Goal: Find contact information: Find contact information

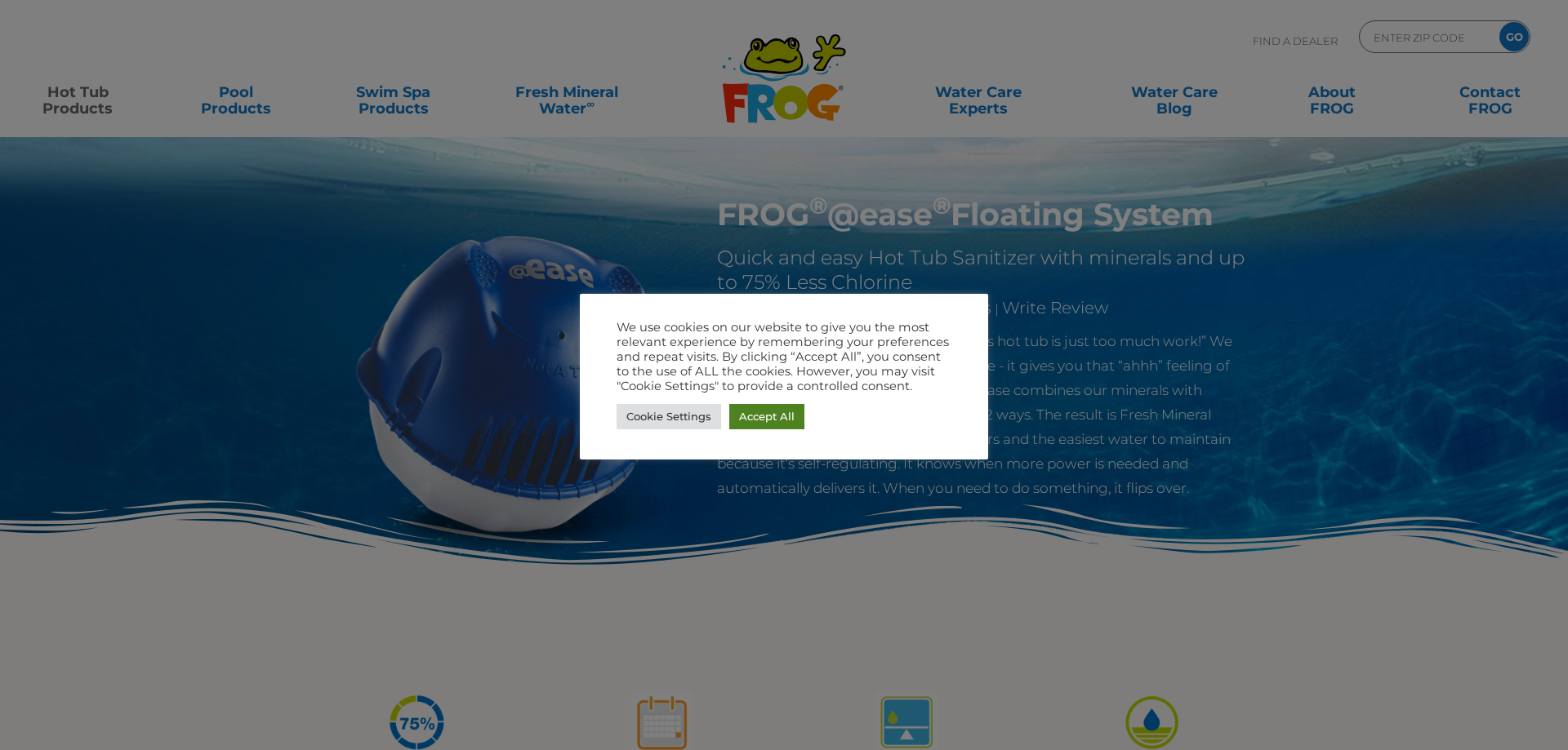
click at [765, 417] on link "Accept All" at bounding box center [767, 417] width 75 height 26
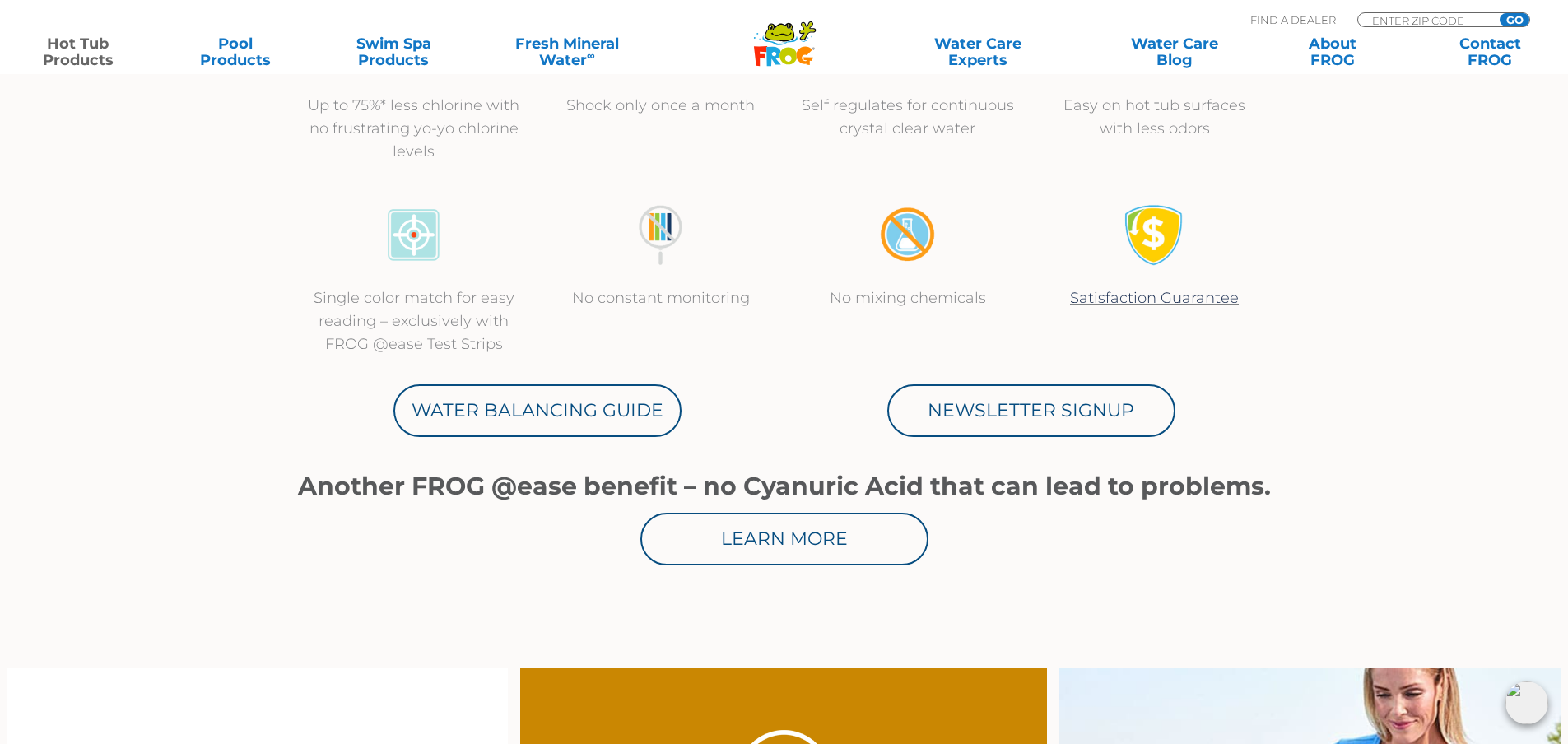
scroll to position [659, 0]
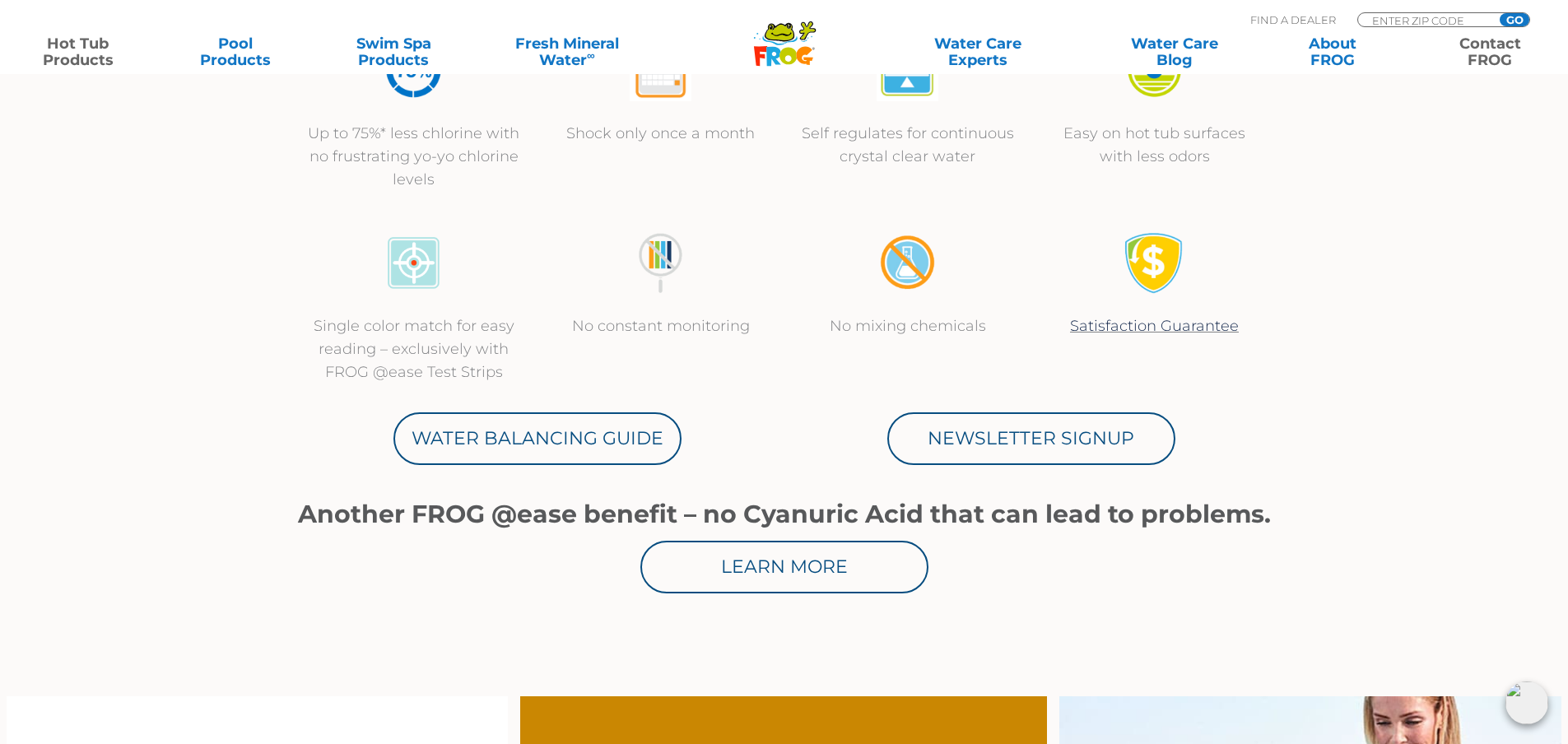
click at [1494, 52] on link "Contact FROG" at bounding box center [1490, 52] width 122 height 33
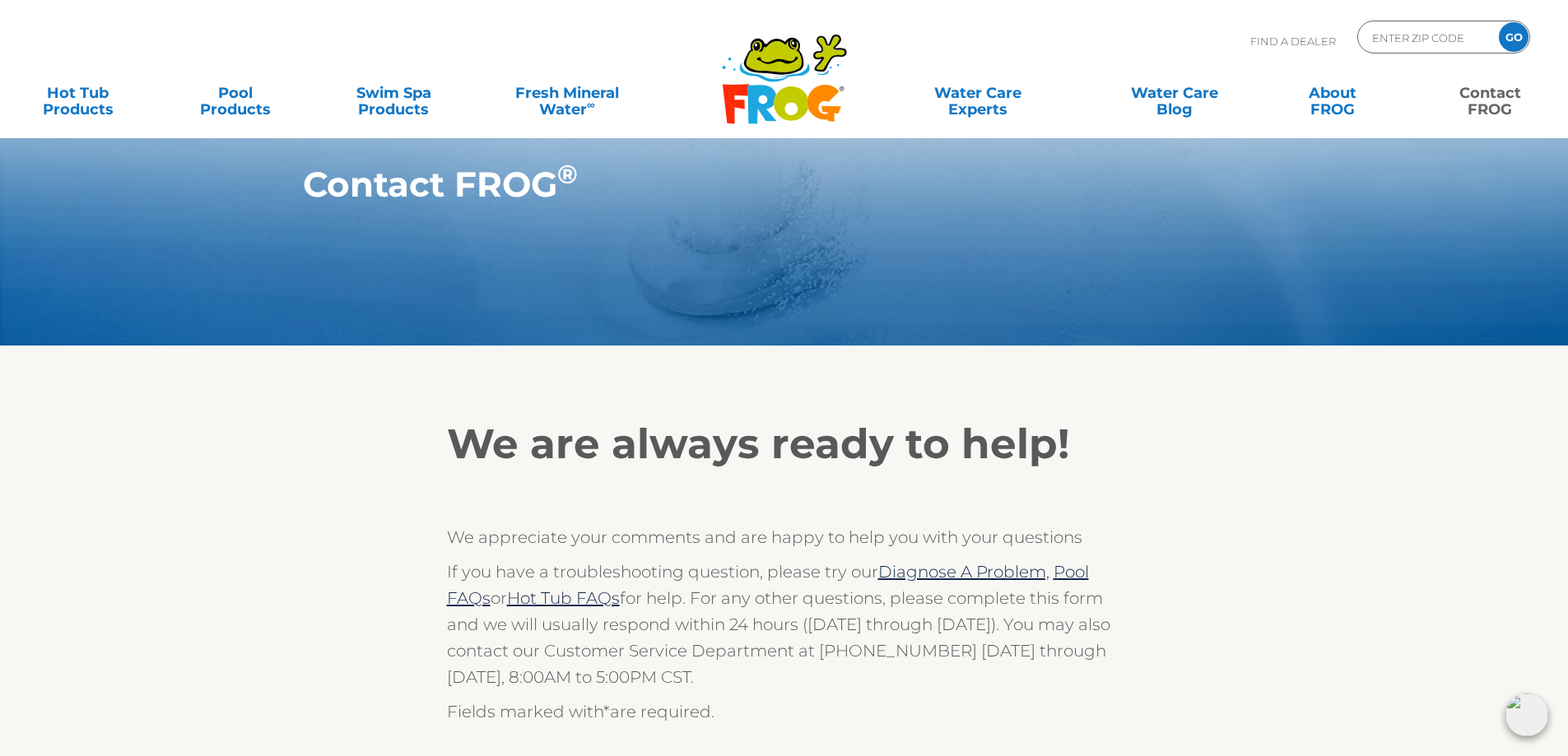
drag, startPoint x: 543, startPoint y: 650, endPoint x: 692, endPoint y: 680, distance: 152.0
click at [692, 680] on p "If you have a troubleshooting question, please try our Diagnose A Problem, Pool…" at bounding box center [784, 625] width 675 height 132
copy p "Customer Service Department at [PHONE_NUMBER] [DATE] through [DATE], 8:00AM to …"
